Goal: Task Accomplishment & Management: Complete application form

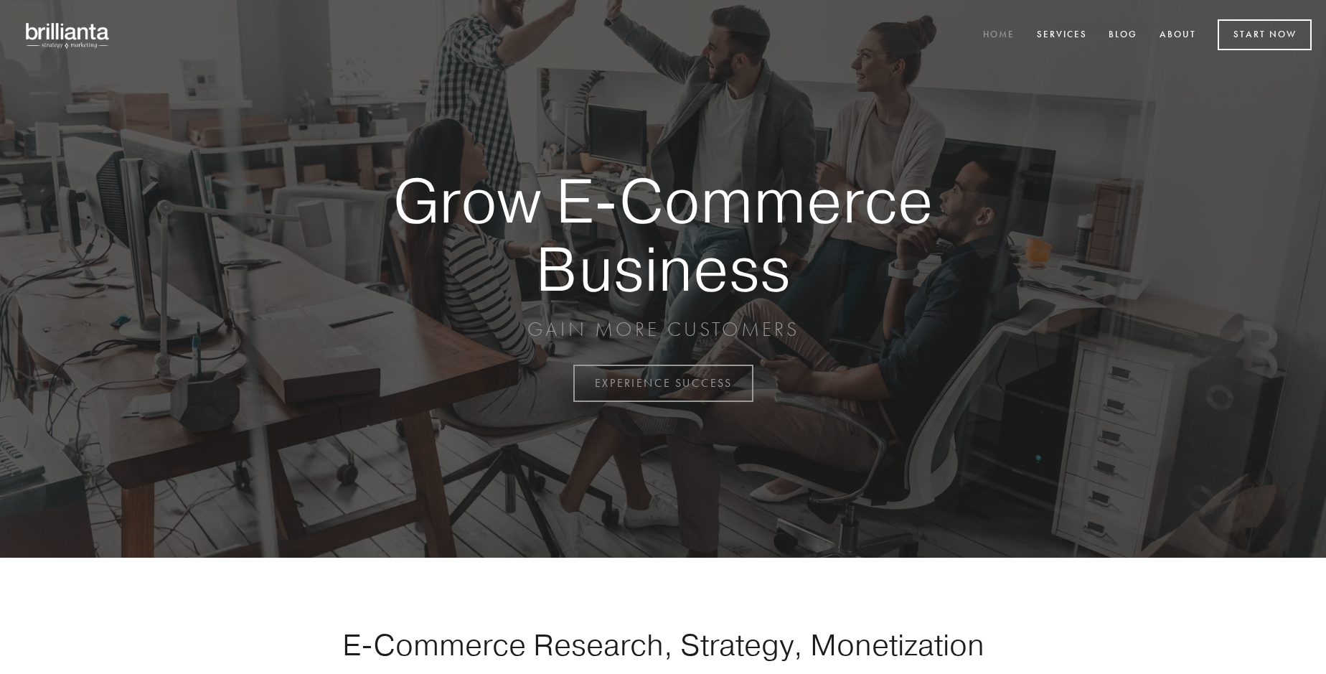
scroll to position [3760, 0]
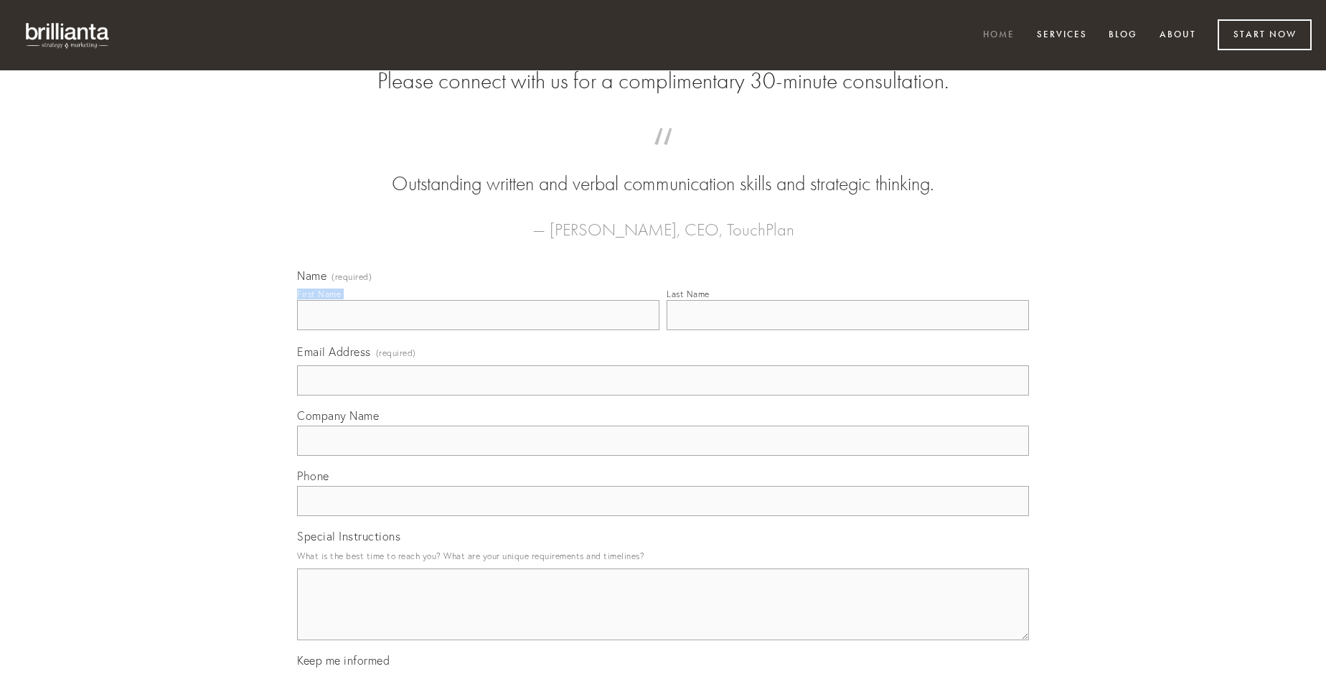
type input "[PERSON_NAME]"
click at [847, 330] on input "Last Name" at bounding box center [847, 315] width 362 height 30
type input "[PERSON_NAME]"
click at [663, 395] on input "Email Address (required)" at bounding box center [663, 380] width 732 height 30
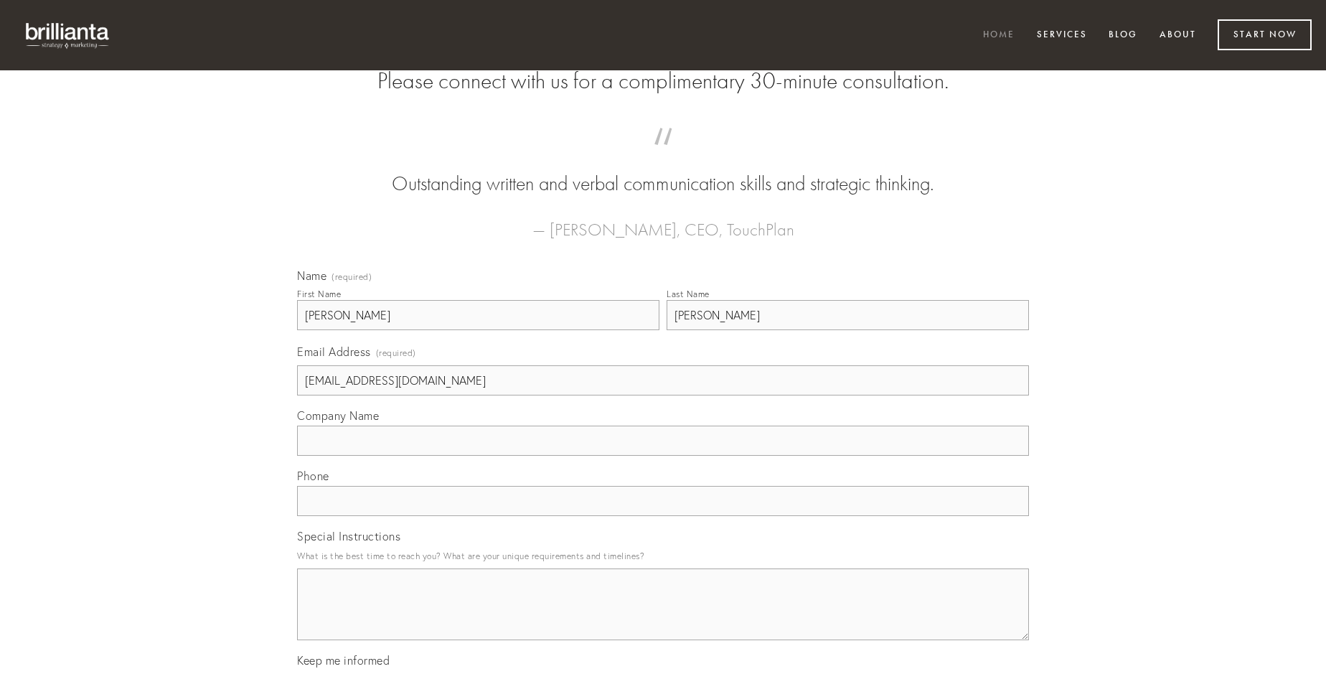
type input "[EMAIL_ADDRESS][DOMAIN_NAME]"
click at [663, 455] on input "Company Name" at bounding box center [663, 440] width 732 height 30
type input "utroque"
click at [663, 516] on input "text" at bounding box center [663, 501] width 732 height 30
click at [663, 617] on textarea "Special Instructions" at bounding box center [663, 604] width 732 height 72
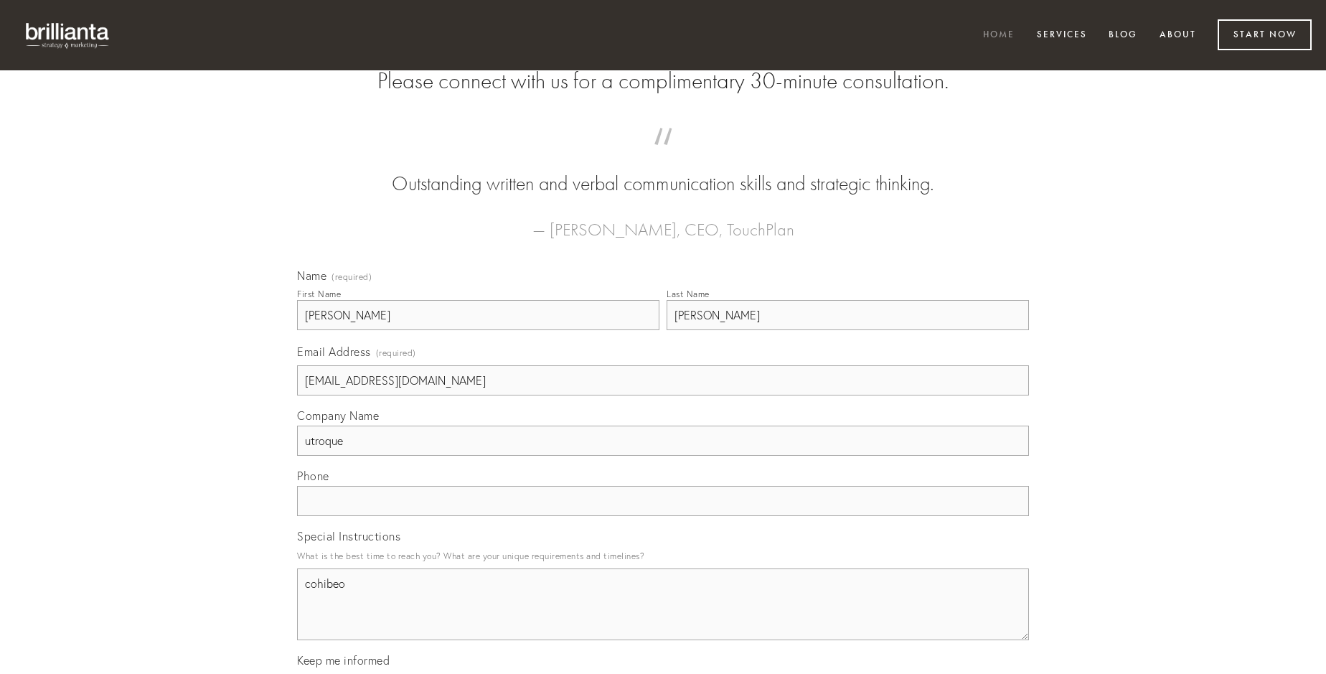
type textarea "cohibeo"
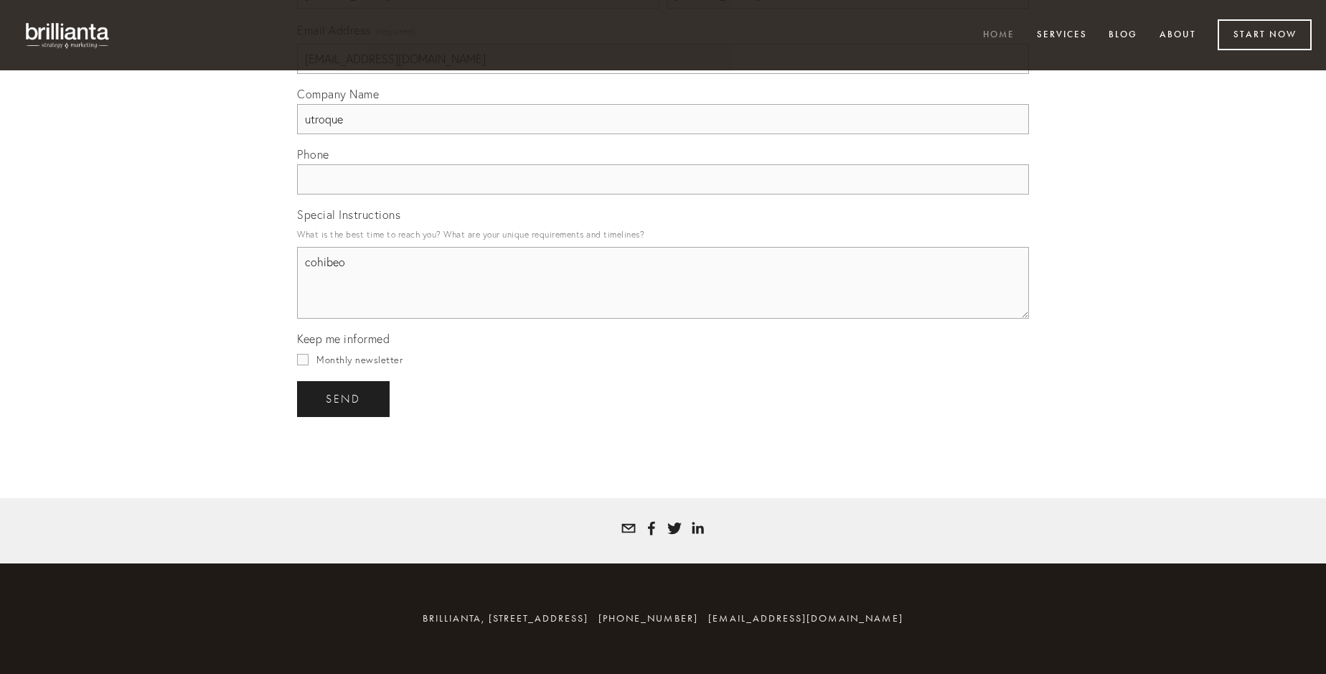
click at [344, 398] on span "send" at bounding box center [343, 398] width 35 height 13
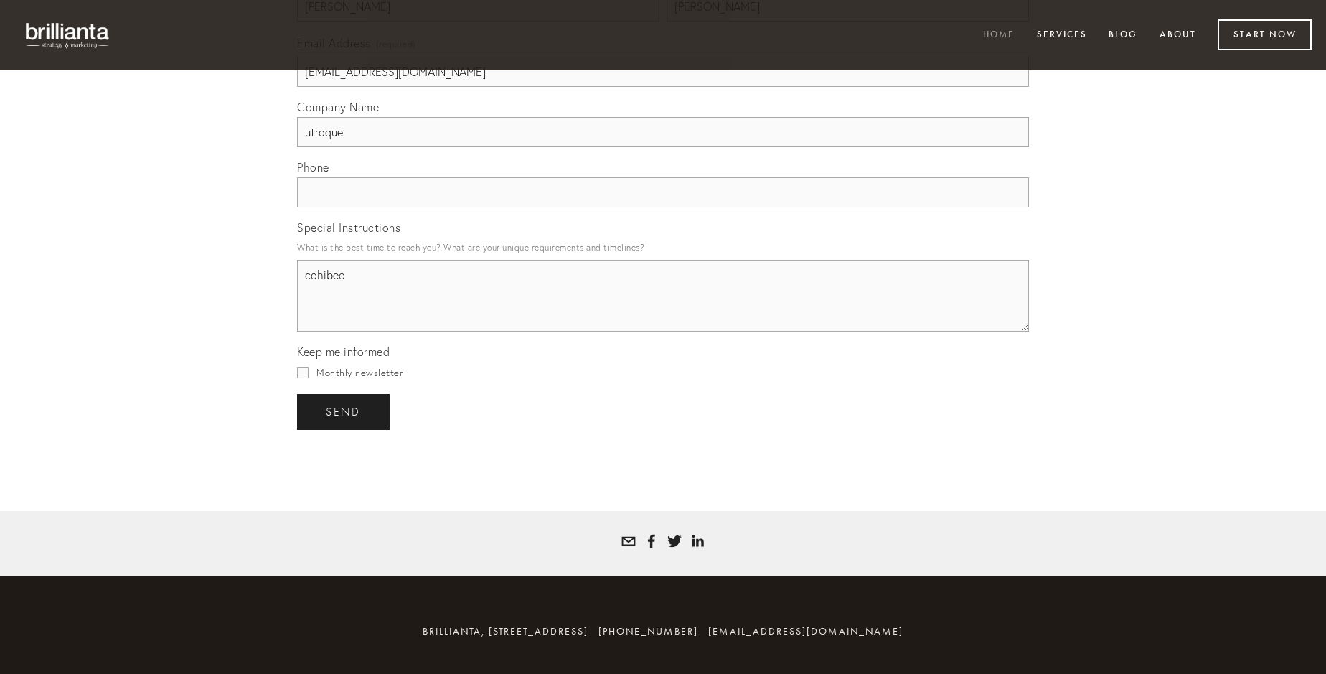
scroll to position [3718, 0]
